Goal: Transaction & Acquisition: Purchase product/service

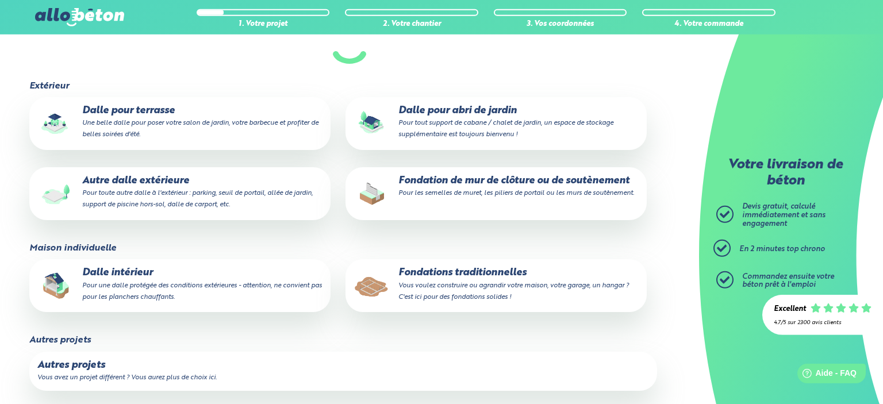
scroll to position [246, 0]
click at [223, 287] on small "Pour une dalle protégée des conditions extérieures - attention, ne convient pas…" at bounding box center [202, 290] width 240 height 18
click at [0, 0] on input "Dalle intérieur Pour une dalle protégée des conditions extérieures - attention,…" at bounding box center [0, 0] width 0 height 0
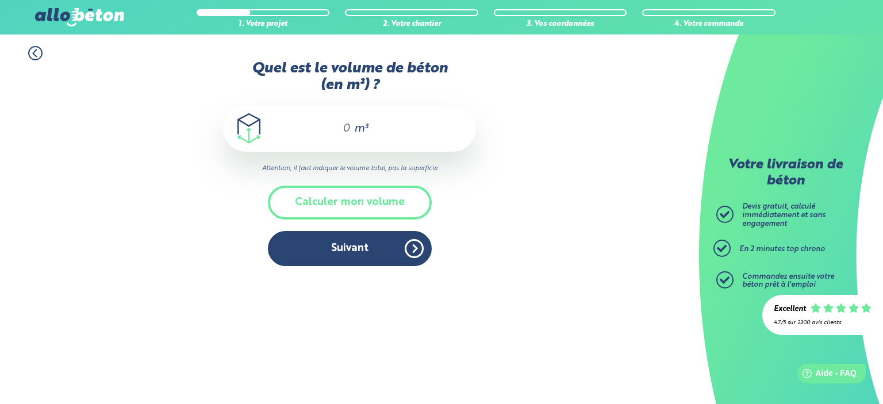
click at [351, 126] on input "Quel est le volume de béton (en m³) ?" at bounding box center [342, 129] width 20 height 14
drag, startPoint x: 346, startPoint y: 130, endPoint x: 352, endPoint y: 132, distance: 6.7
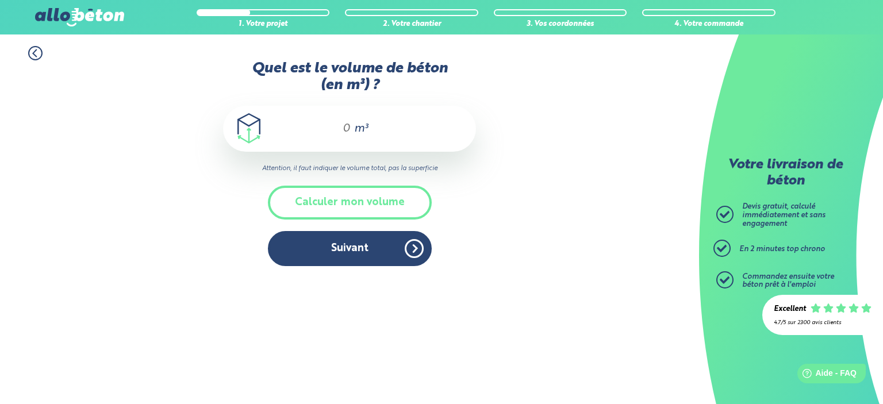
click at [351, 132] on input "Quel est le volume de béton (en m³) ?" at bounding box center [342, 129] width 20 height 14
drag, startPoint x: 352, startPoint y: 132, endPoint x: 316, endPoint y: 120, distance: 38.9
click at [316, 120] on div "m³" at bounding box center [349, 129] width 253 height 46
click at [352, 131] on div "m³" at bounding box center [349, 129] width 253 height 46
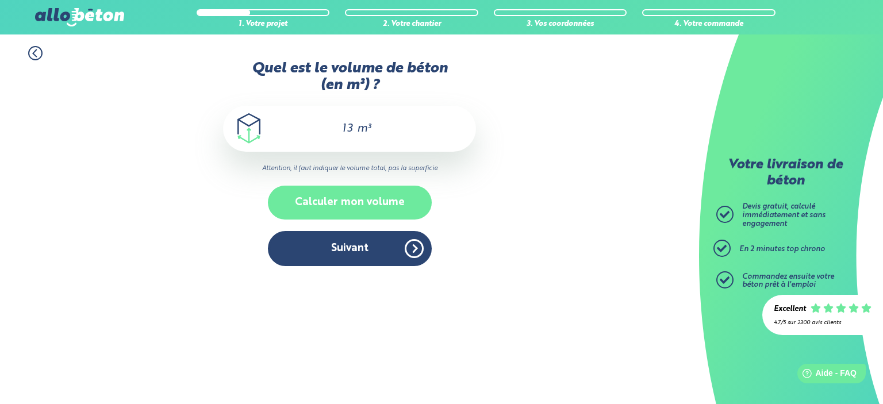
click at [382, 208] on button "Calculer mon volume" at bounding box center [350, 203] width 164 height 34
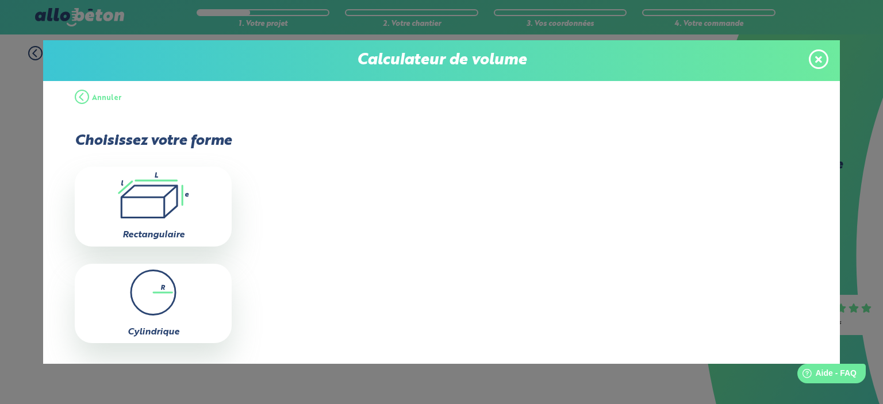
click at [186, 219] on div ".icon-calc-rectanglea{fill:none;stroke-linecap:round;stroke-width:3px;stroke:#6…" at bounding box center [153, 206] width 157 height 79
type input "0"
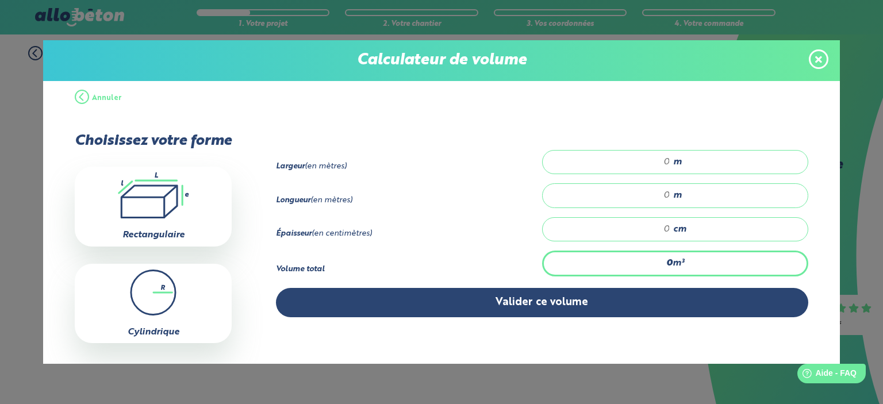
click at [681, 164] on span "m" at bounding box center [677, 162] width 9 height 10
click at [670, 162] on input "number" at bounding box center [612, 161] width 116 height 11
click at [667, 267] on strong "0" at bounding box center [669, 263] width 6 height 9
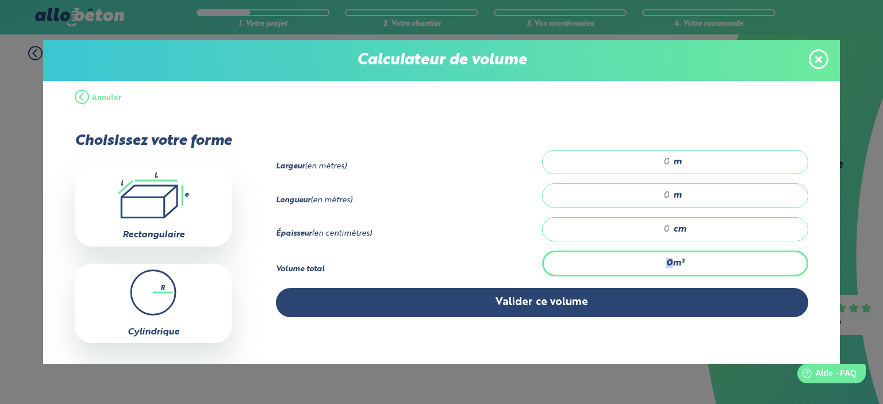
click at [667, 267] on strong "0" at bounding box center [669, 263] width 6 height 9
click at [666, 228] on input "number" at bounding box center [612, 229] width 116 height 11
type input "14"
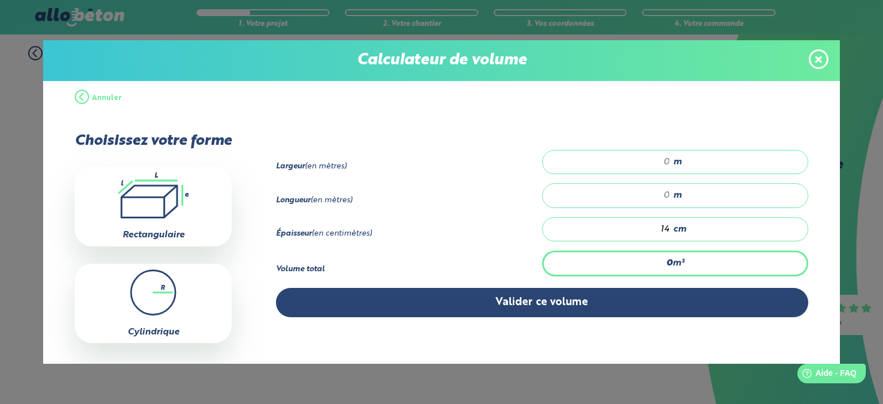
click at [664, 196] on input "number" at bounding box center [612, 195] width 116 height 11
type input "15"
click at [661, 170] on div "m" at bounding box center [675, 162] width 266 height 24
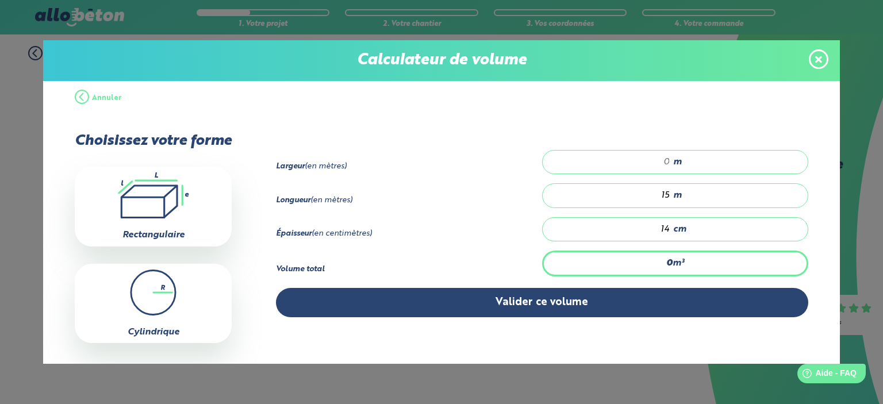
click at [662, 163] on input "number" at bounding box center [612, 161] width 116 height 11
type input "10.5"
type input "5"
click at [668, 197] on input "15" at bounding box center [612, 195] width 116 height 11
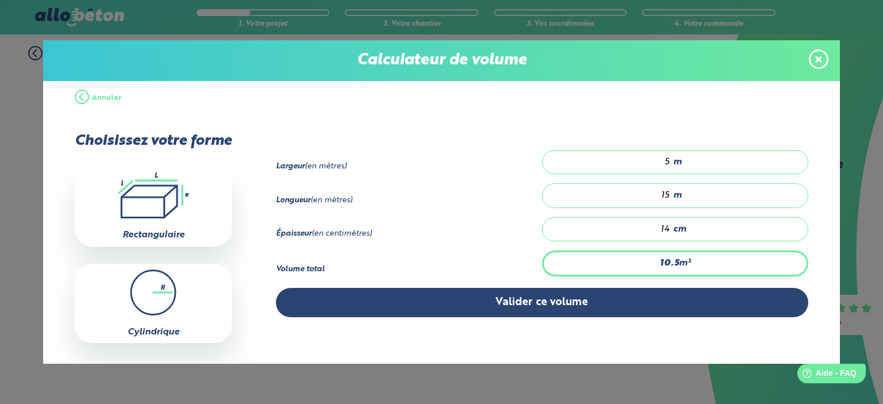
type input "0.7"
type input "1"
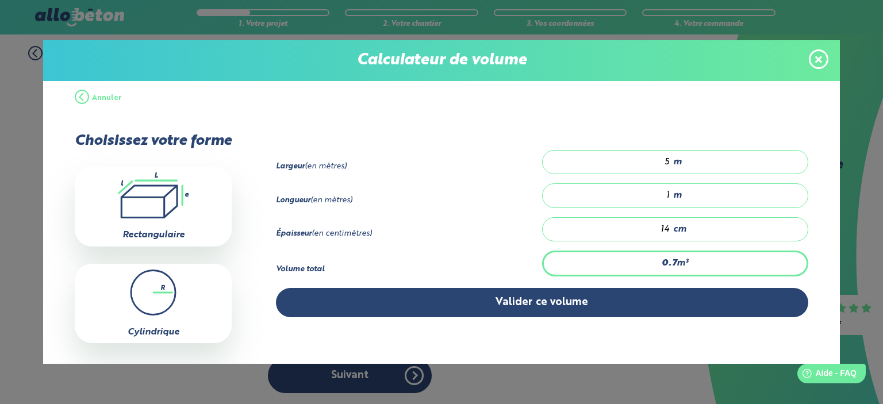
type input "11.9"
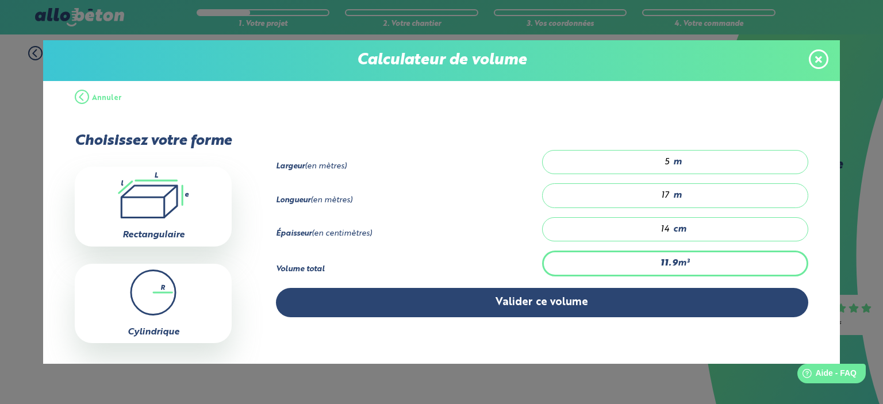
type input "17"
click at [668, 163] on input "5" at bounding box center [612, 161] width 116 height 11
type input "0"
type input "14.28"
type input "6"
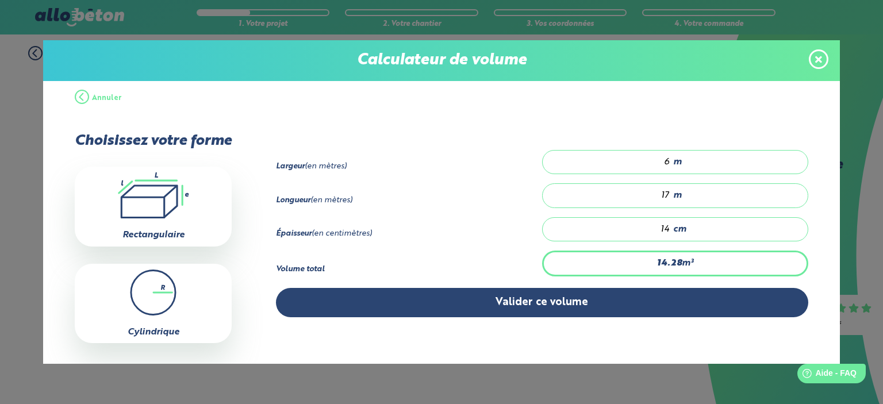
click at [668, 235] on input "14" at bounding box center [612, 229] width 116 height 11
type input "1.02"
type input "1"
type input "15.3"
type input "15"
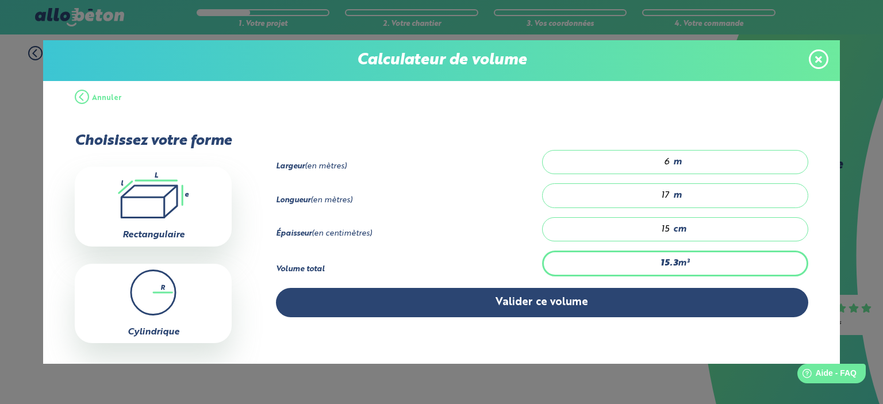
click at [668, 159] on input "6" at bounding box center [612, 161] width 116 height 11
type input "0"
type input "12.75"
type input "5"
type input "0"
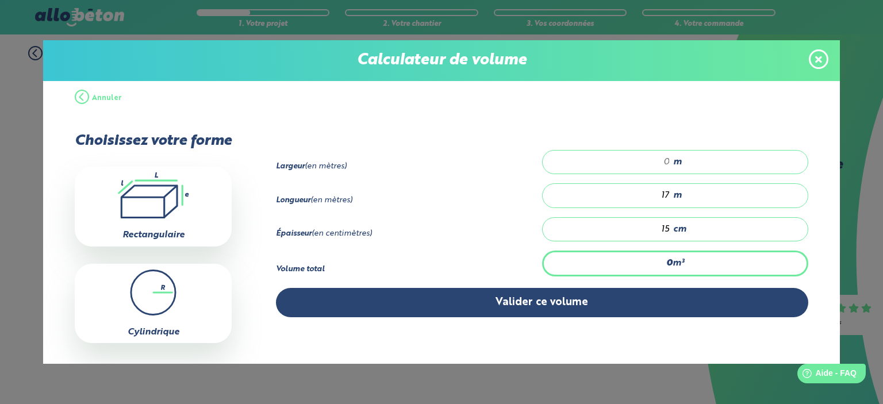
type input "14.025"
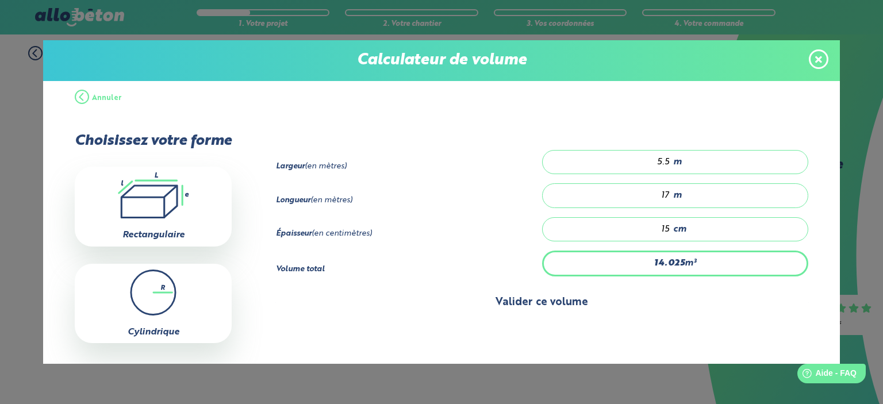
type input "5.5"
click at [619, 301] on button "Valider ce volume" at bounding box center [542, 302] width 532 height 29
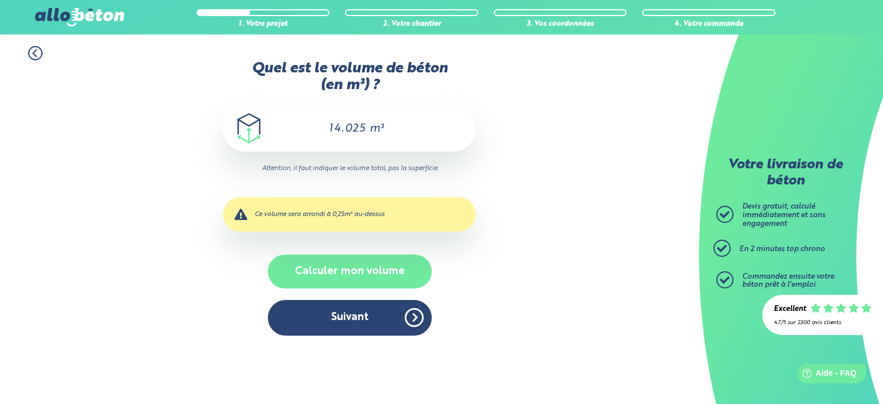
click at [371, 281] on button "Calculer mon volume" at bounding box center [350, 272] width 164 height 34
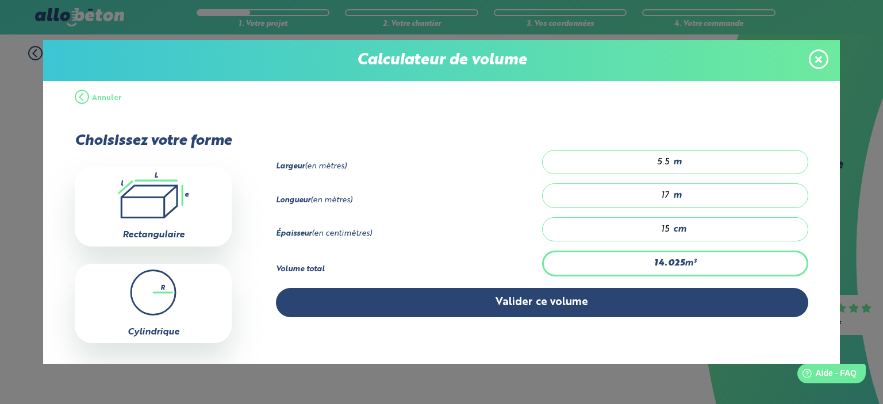
click at [398, 322] on div "Largeur (en mètres) 5.5 m Longueur (en mètres) 17 m Épaisseur (en centimètres)" at bounding box center [520, 238] width 576 height 245
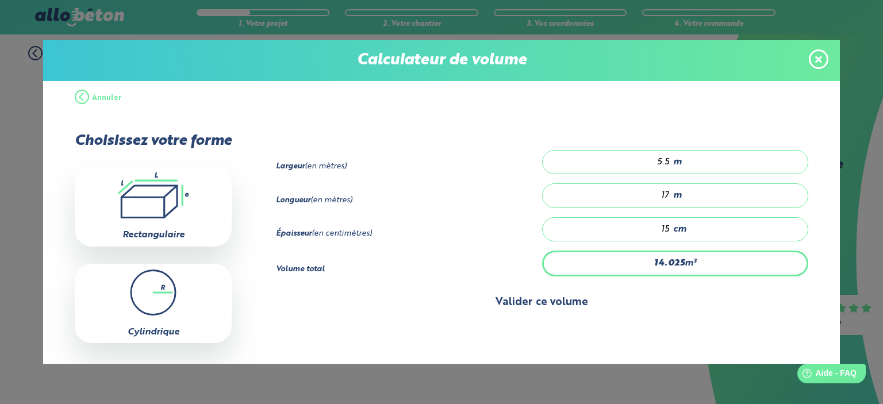
click at [395, 312] on button "Valider ce volume" at bounding box center [542, 302] width 532 height 29
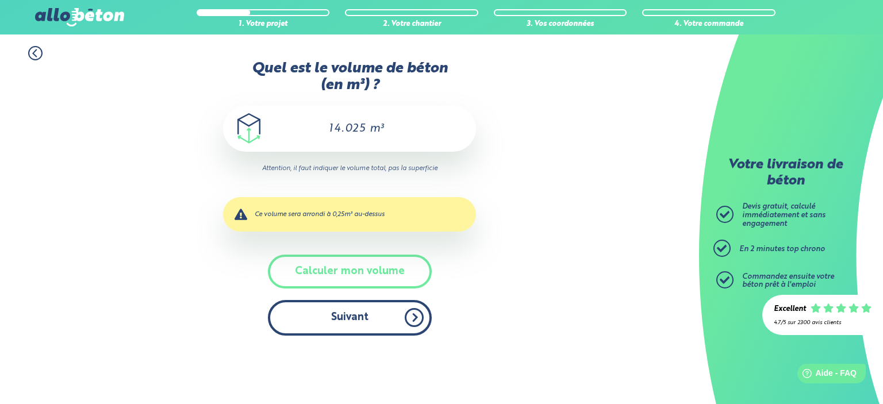
click at [370, 321] on button "Suivant" at bounding box center [350, 317] width 164 height 35
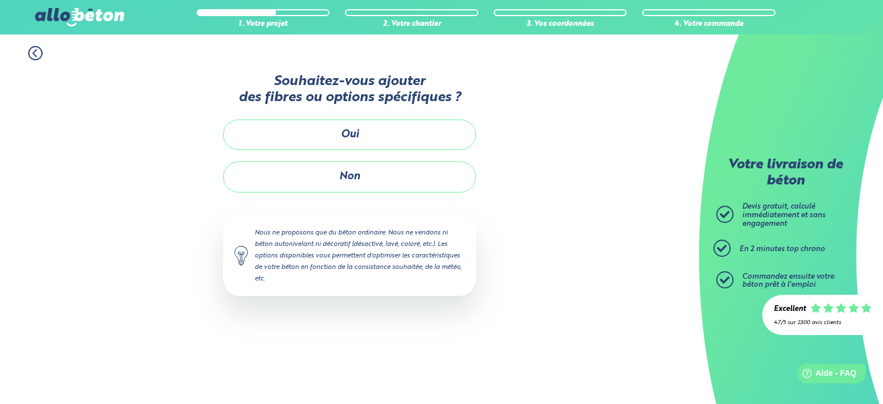
click at [299, 242] on div "Nous ne proposons que du béton ordinaire. Nous ne vendons ni béton autonivelant…" at bounding box center [349, 256] width 253 height 81
copy div "autonivelant"
